Goal: Task Accomplishment & Management: Use online tool/utility

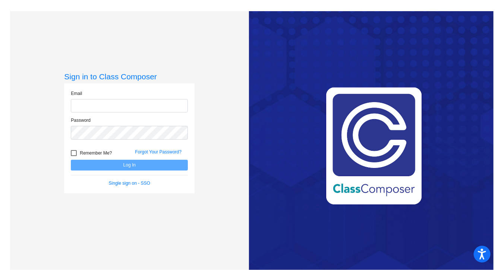
type input "[EMAIL_ADDRESS][DOMAIN_NAME]"
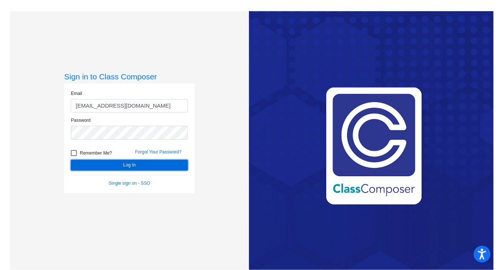
click at [104, 160] on button "Log In" at bounding box center [129, 165] width 117 height 11
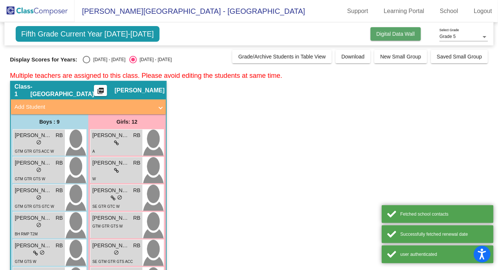
click at [378, 31] on span "Digital Data Wall" at bounding box center [395, 34] width 38 height 6
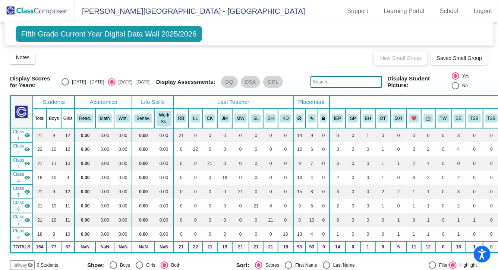
click at [69, 82] on div "Select an option" at bounding box center [64, 81] width 7 height 7
click at [65, 86] on input "[DATE] - [DATE]" at bounding box center [65, 86] width 0 height 0
radio input "true"
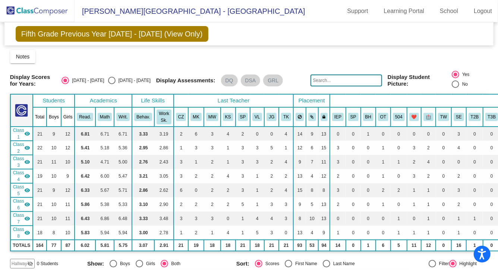
scroll to position [976, 0]
